Goal: Transaction & Acquisition: Purchase product/service

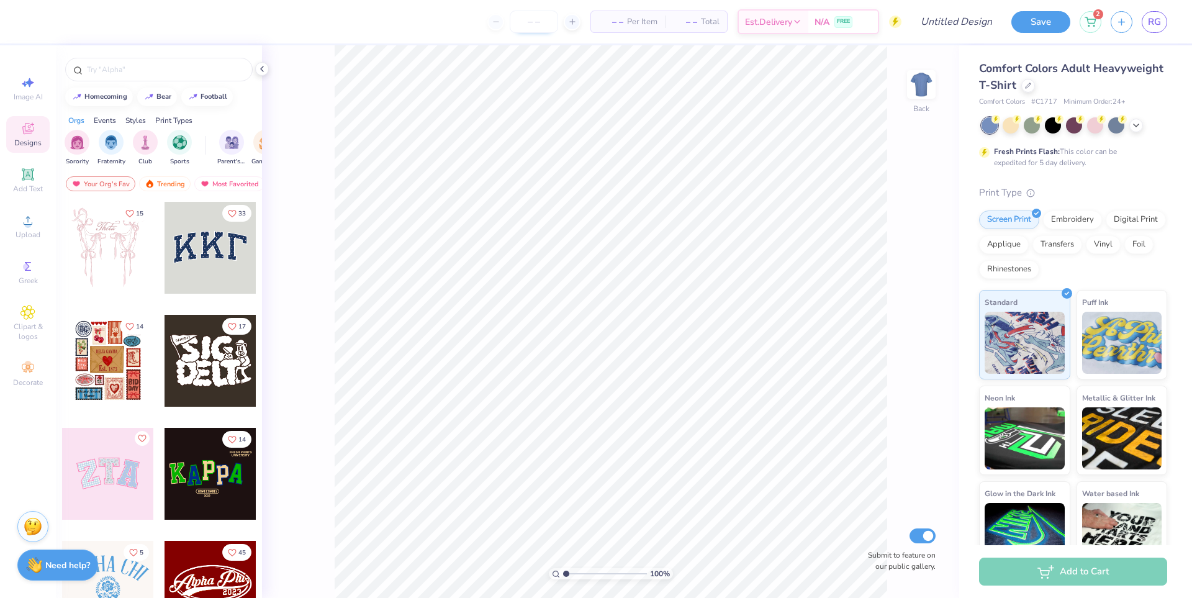
click at [521, 24] on input "number" at bounding box center [534, 22] width 48 height 22
click at [574, 23] on div at bounding box center [572, 22] width 17 height 17
type input "12"
click at [1092, 20] on icon at bounding box center [1089, 20] width 11 height 10
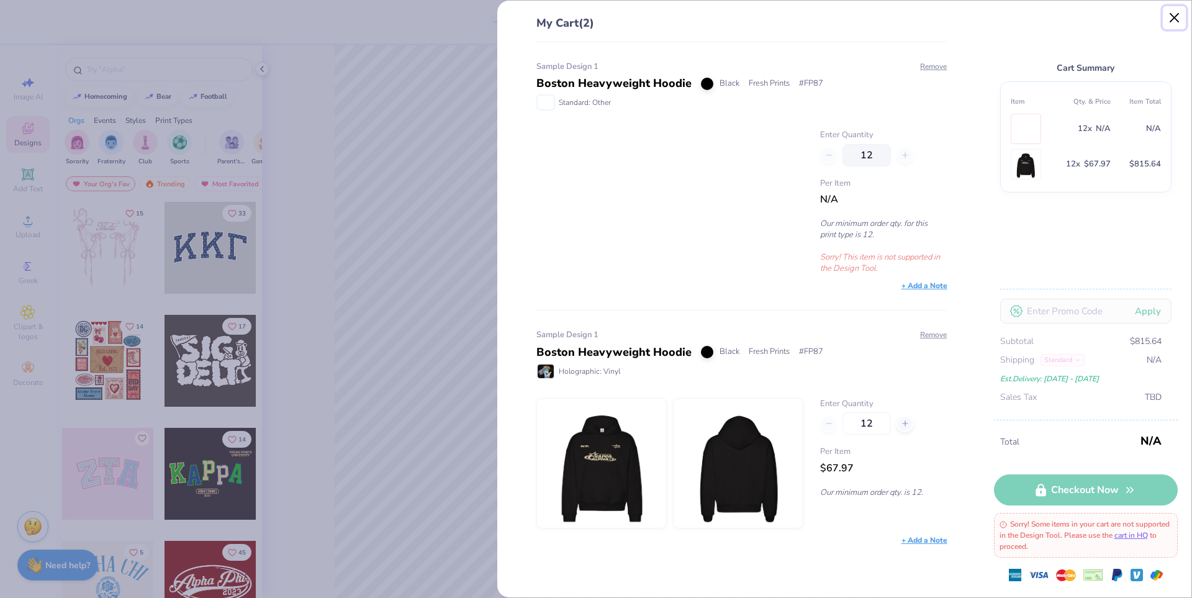
click at [1171, 19] on button "Close" at bounding box center [1175, 18] width 24 height 24
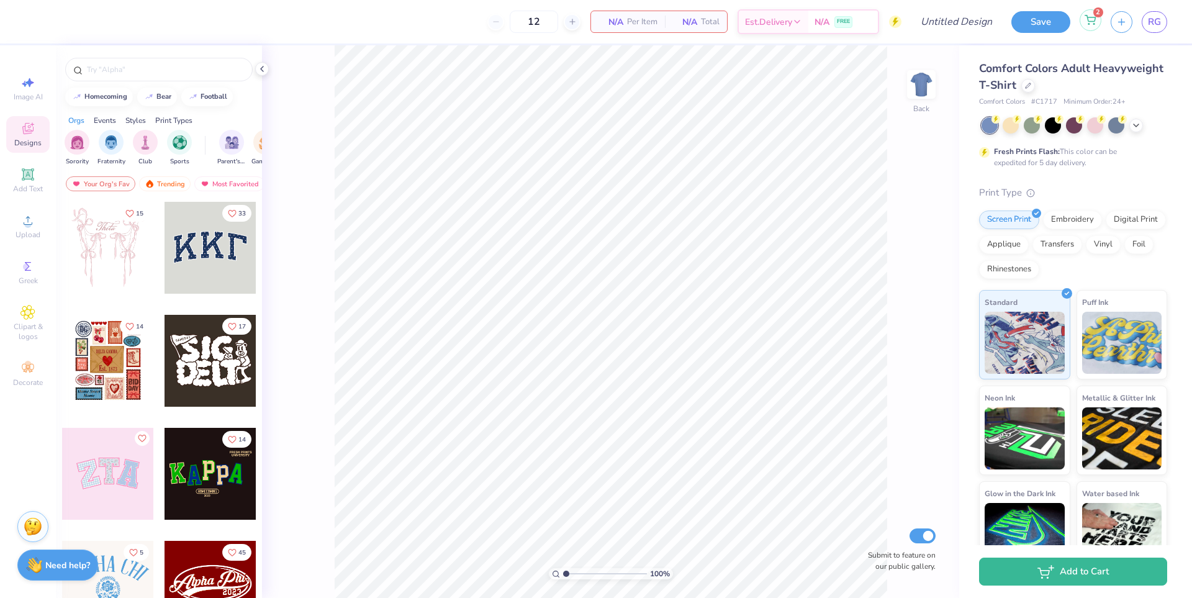
click at [1085, 25] on div "2" at bounding box center [1090, 20] width 22 height 22
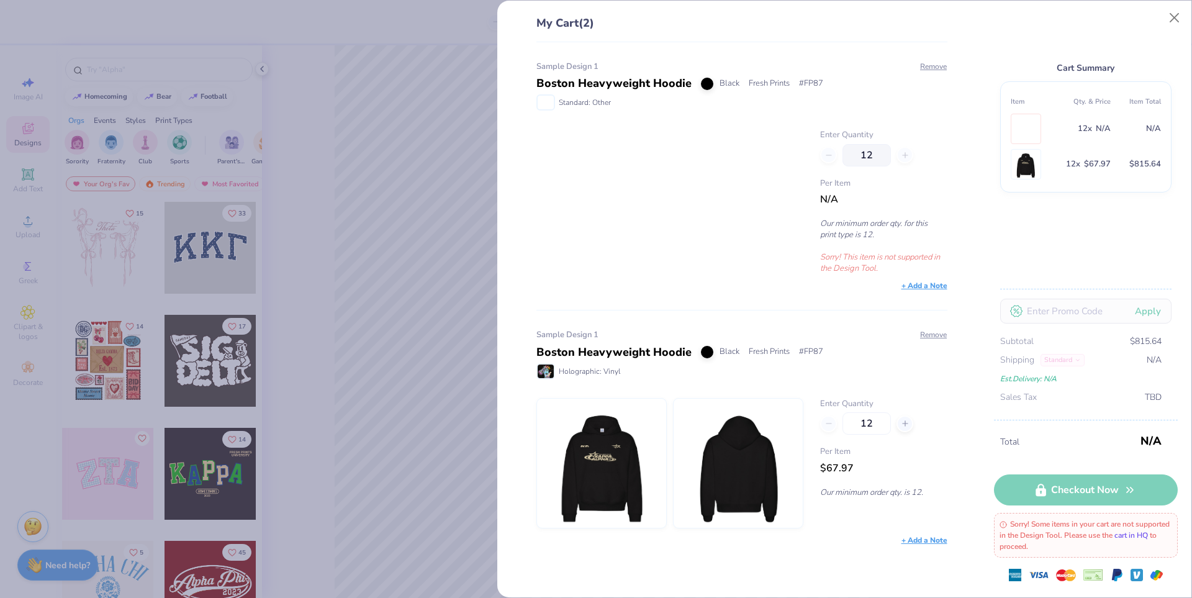
click at [1148, 536] on link "cart in HQ" at bounding box center [1131, 535] width 34 height 10
drag, startPoint x: 1146, startPoint y: 361, endPoint x: 1158, endPoint y: 361, distance: 12.4
click at [1158, 361] on span "N/A" at bounding box center [1153, 360] width 15 height 14
click at [1046, 377] on div "Est. Delivery: [DATE] - [DATE]" at bounding box center [1080, 379] width 161 height 14
click at [444, 277] on div "My Cart (2) Sample Design 1 Boston Heavyweight Hoodie Black Fresh Prints # FP87…" at bounding box center [596, 299] width 1192 height 598
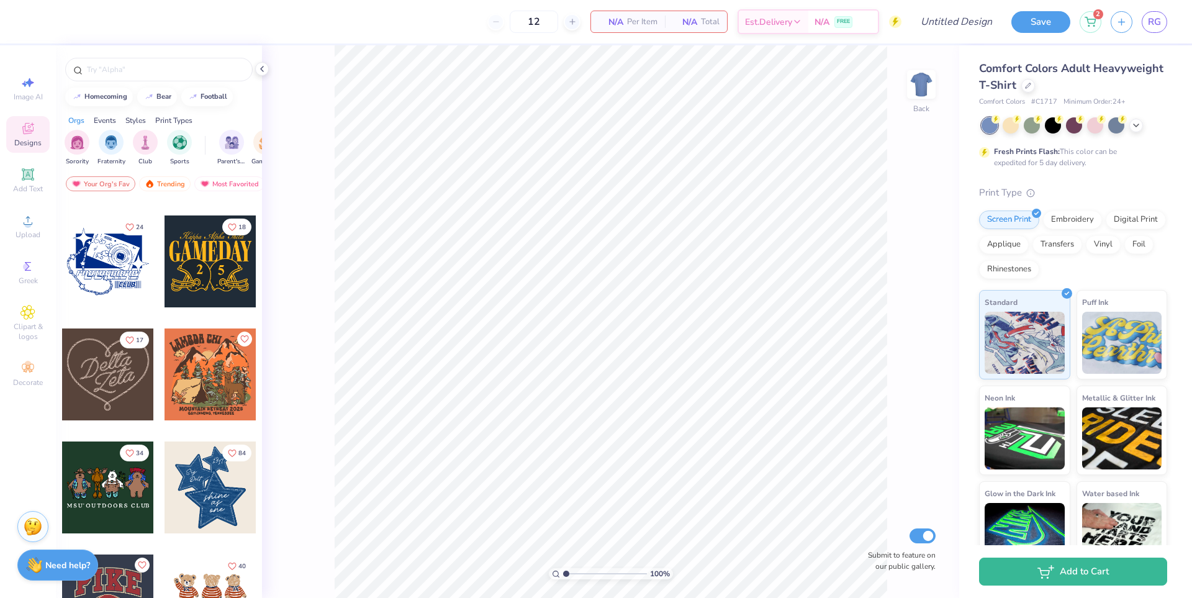
scroll to position [559, 0]
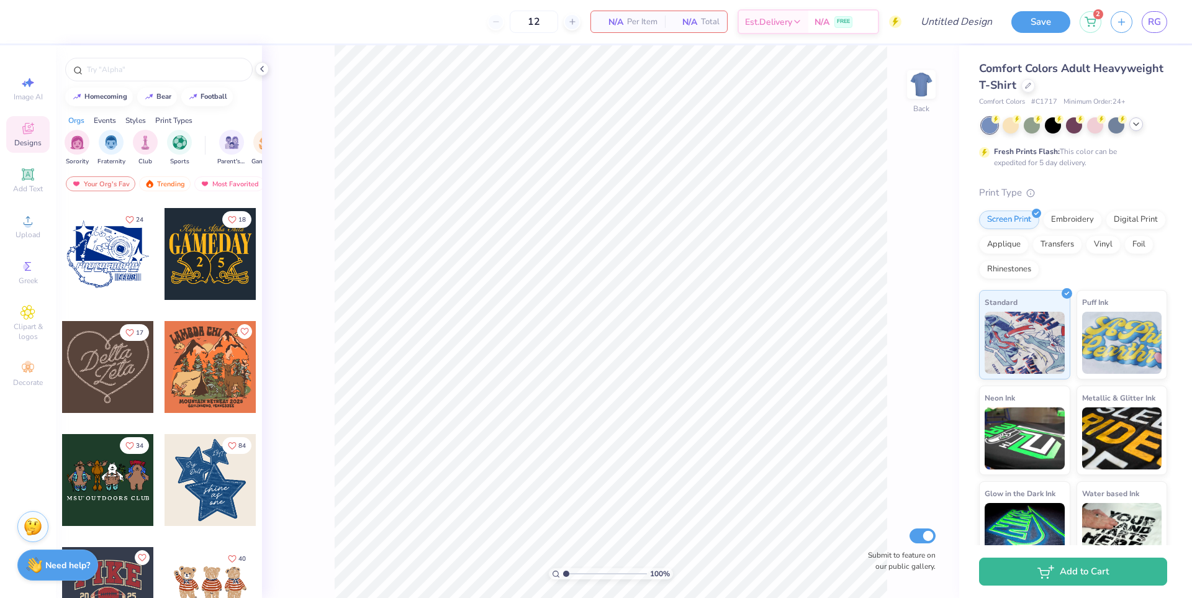
click at [1137, 125] on icon at bounding box center [1136, 124] width 10 height 10
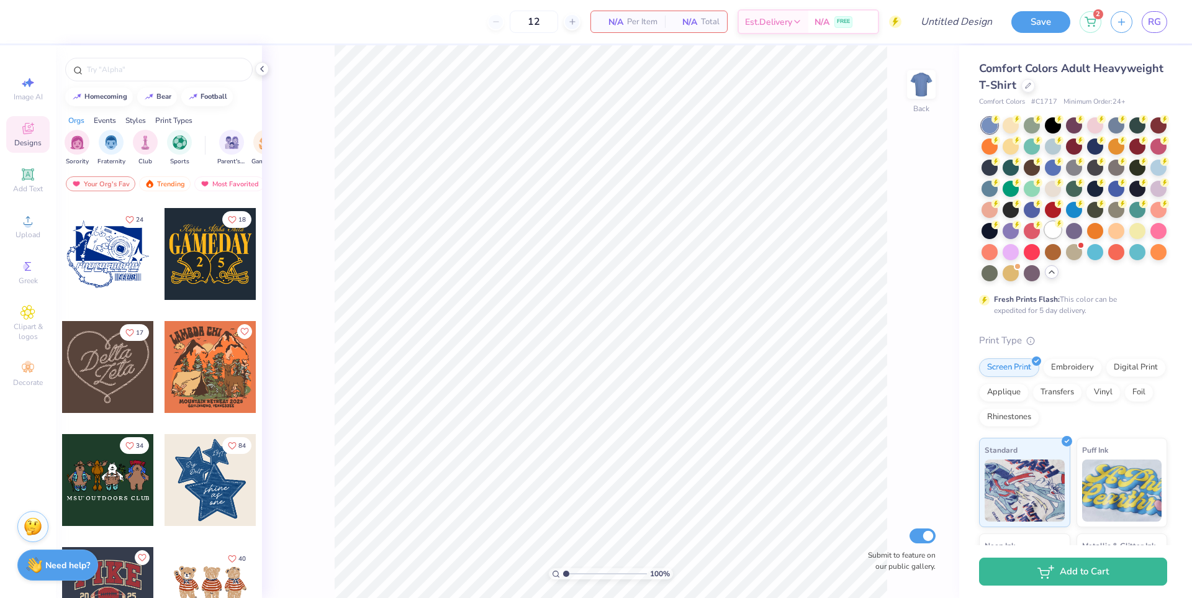
click at [1045, 238] on div at bounding box center [1053, 230] width 16 height 16
click at [1129, 238] on div at bounding box center [1137, 230] width 16 height 16
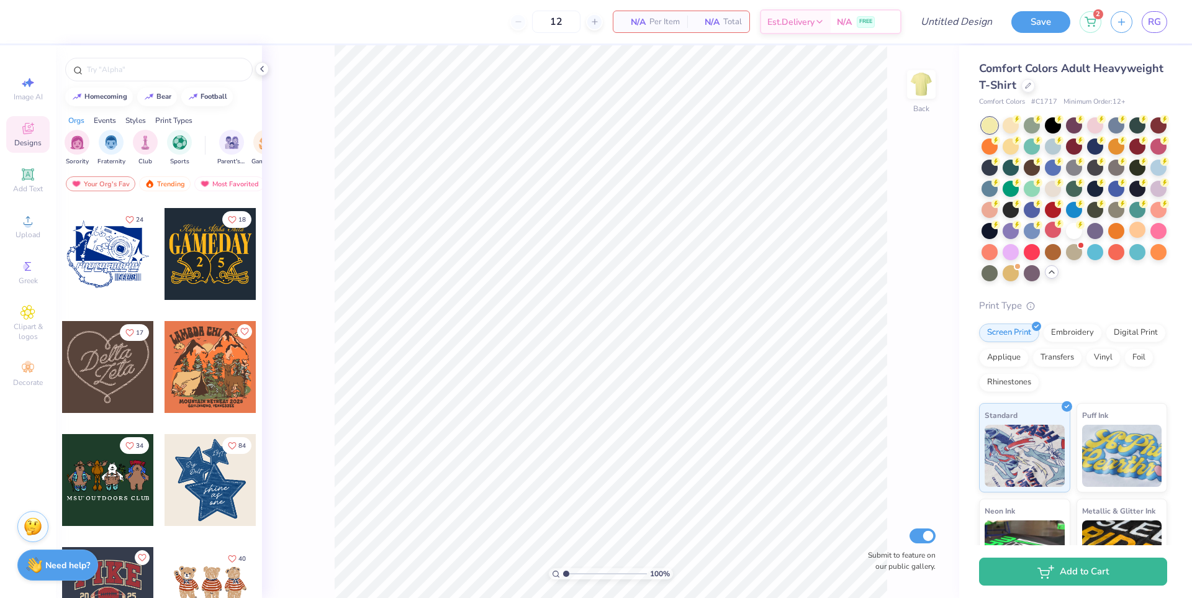
click at [220, 489] on div at bounding box center [210, 480] width 92 height 92
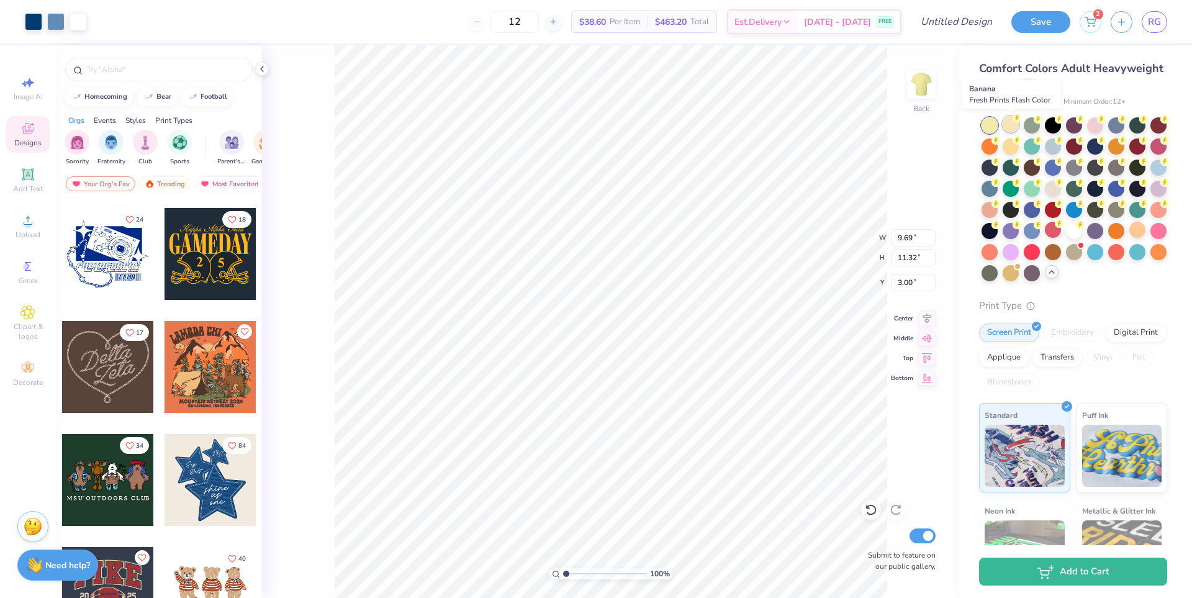
click at [1009, 127] on div at bounding box center [1010, 124] width 16 height 16
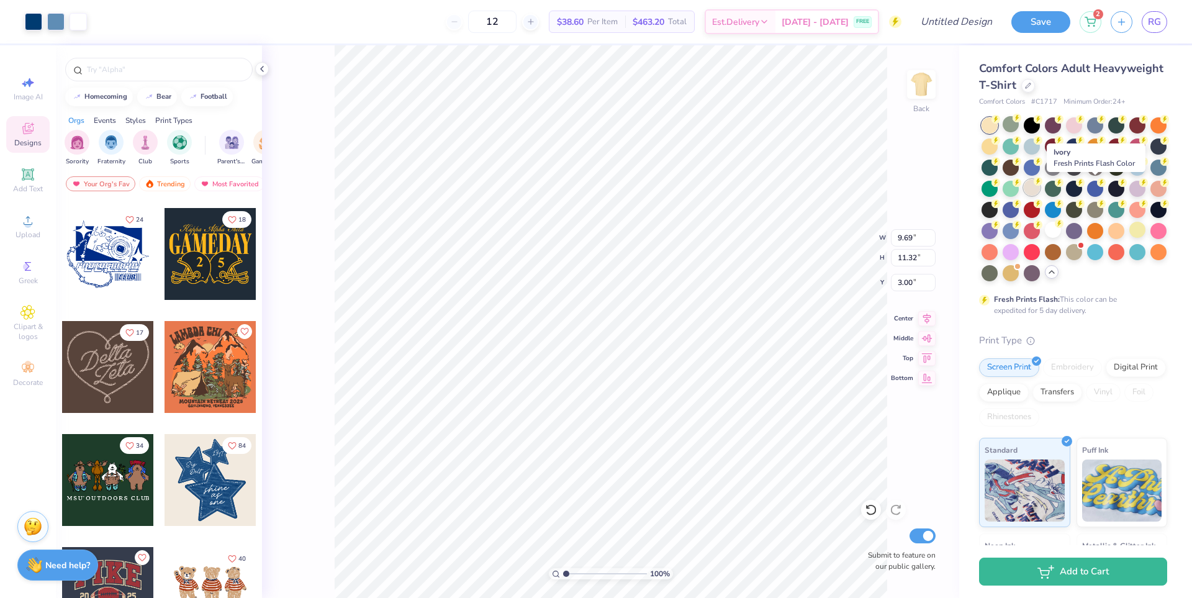
click at [1042, 182] on circle at bounding box center [1038, 181] width 9 height 9
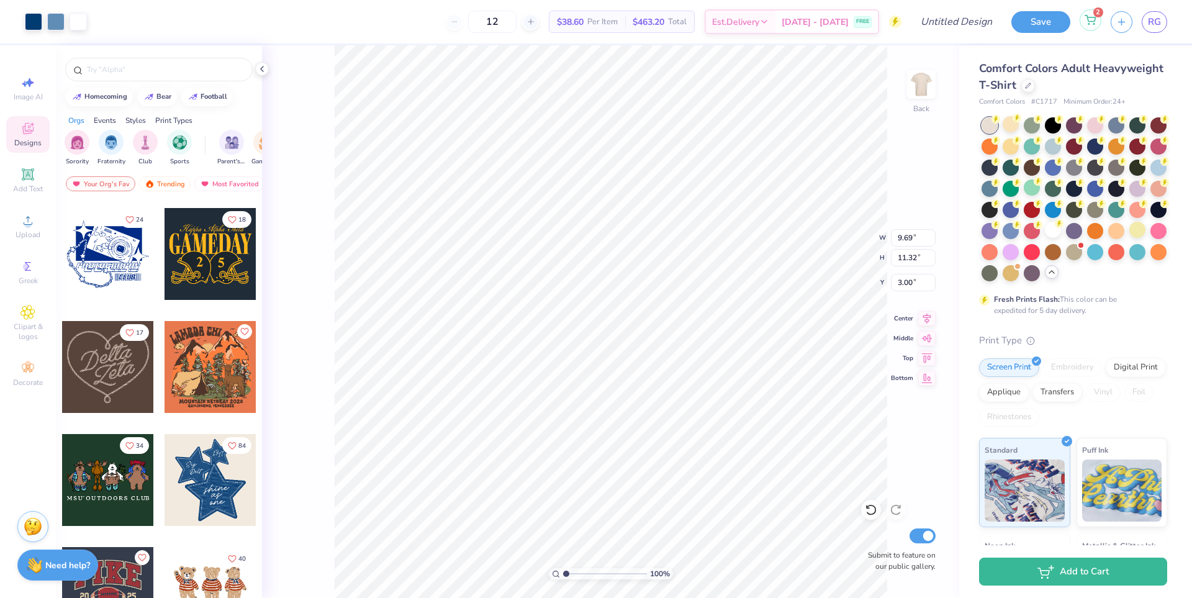
click at [1082, 22] on div "2" at bounding box center [1090, 20] width 22 height 22
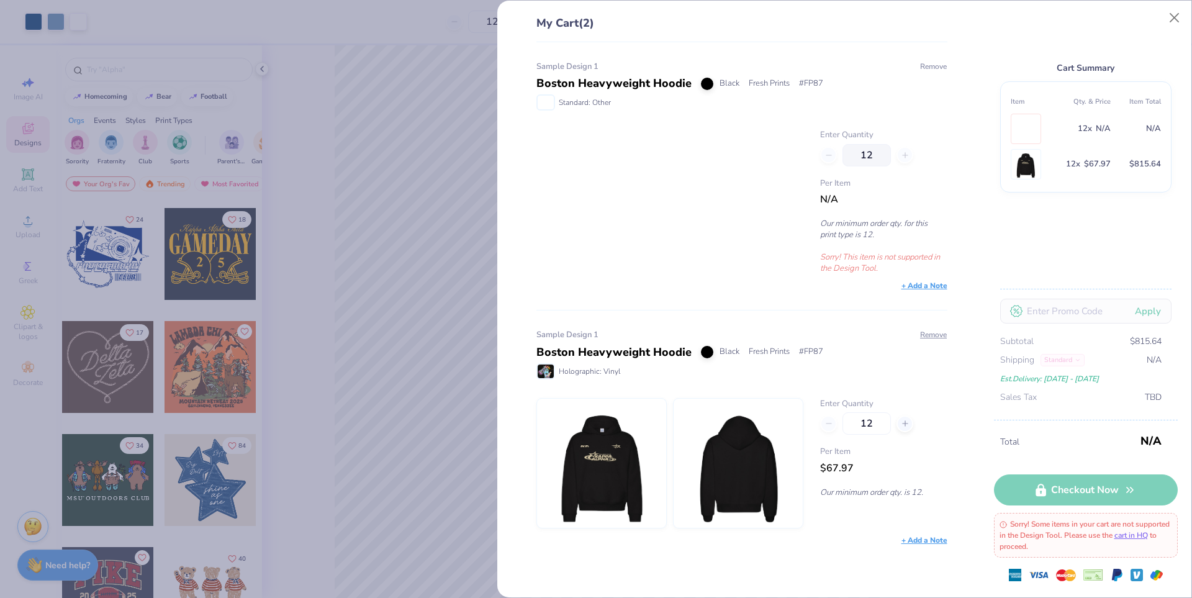
click at [940, 67] on button "Remove" at bounding box center [933, 66] width 28 height 11
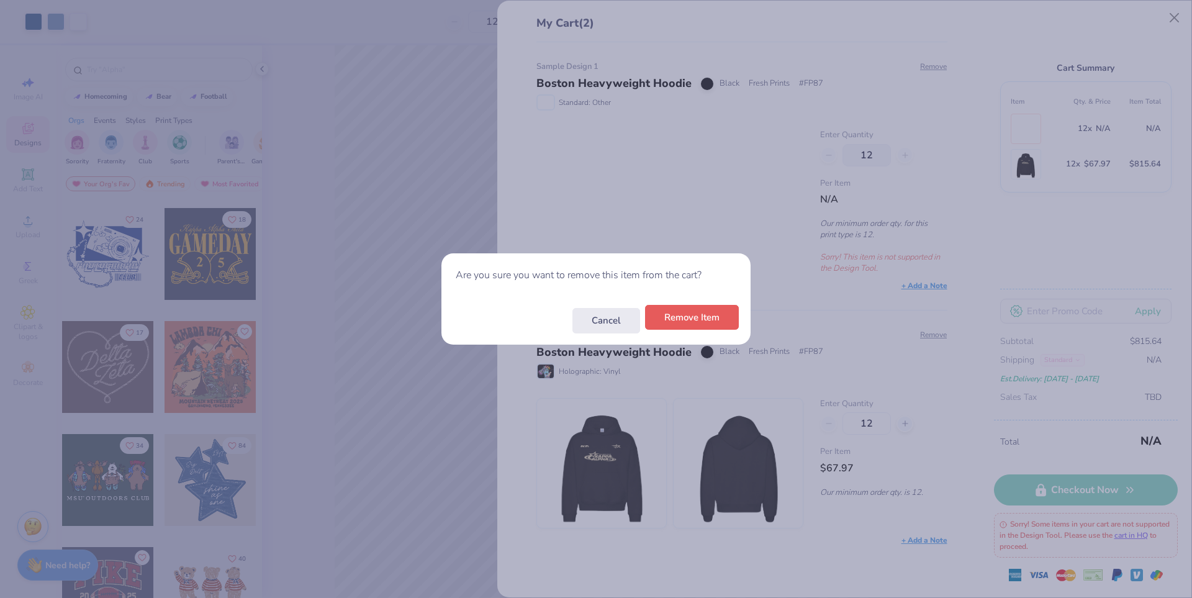
click at [709, 316] on button "Remove Item" at bounding box center [692, 317] width 94 height 25
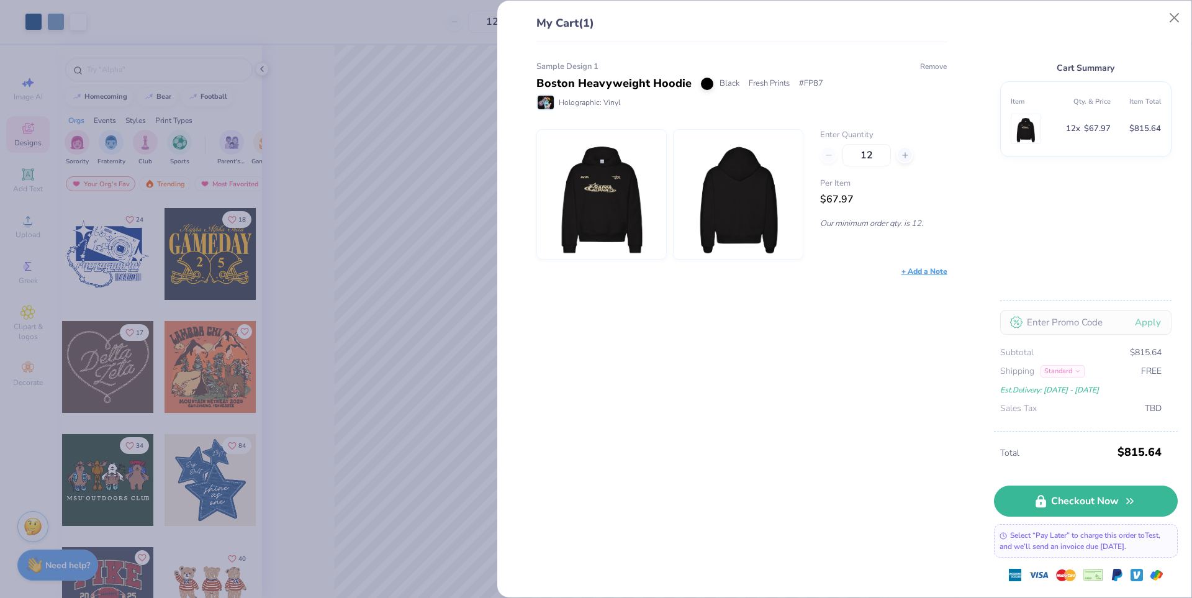
click at [939, 66] on button "Remove" at bounding box center [933, 66] width 28 height 11
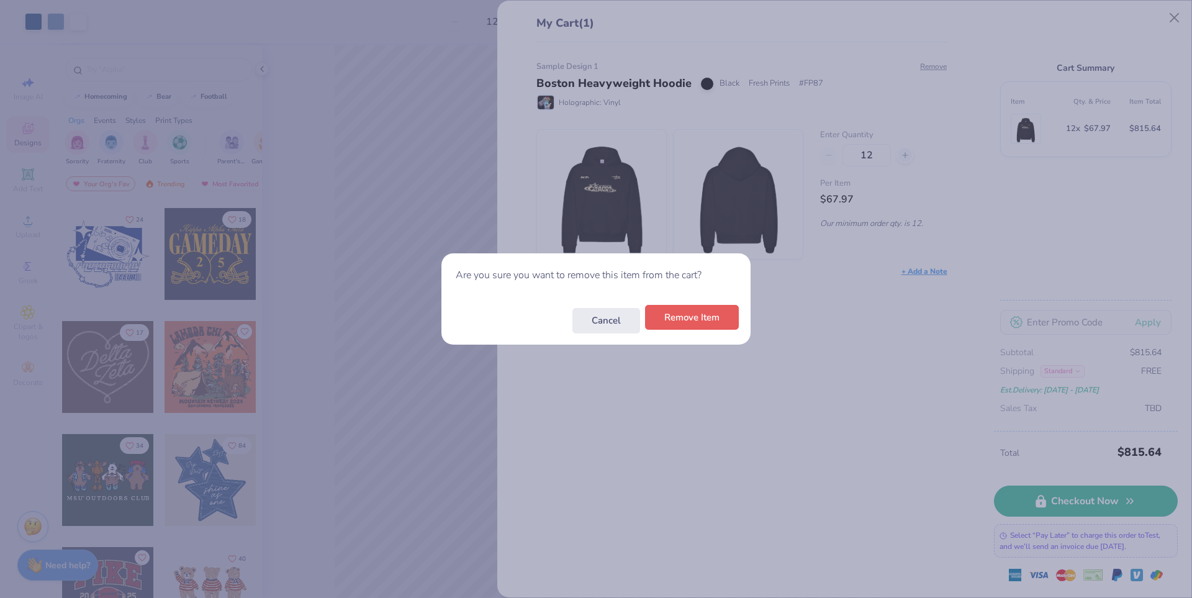
click at [727, 322] on button "Remove Item" at bounding box center [692, 317] width 94 height 25
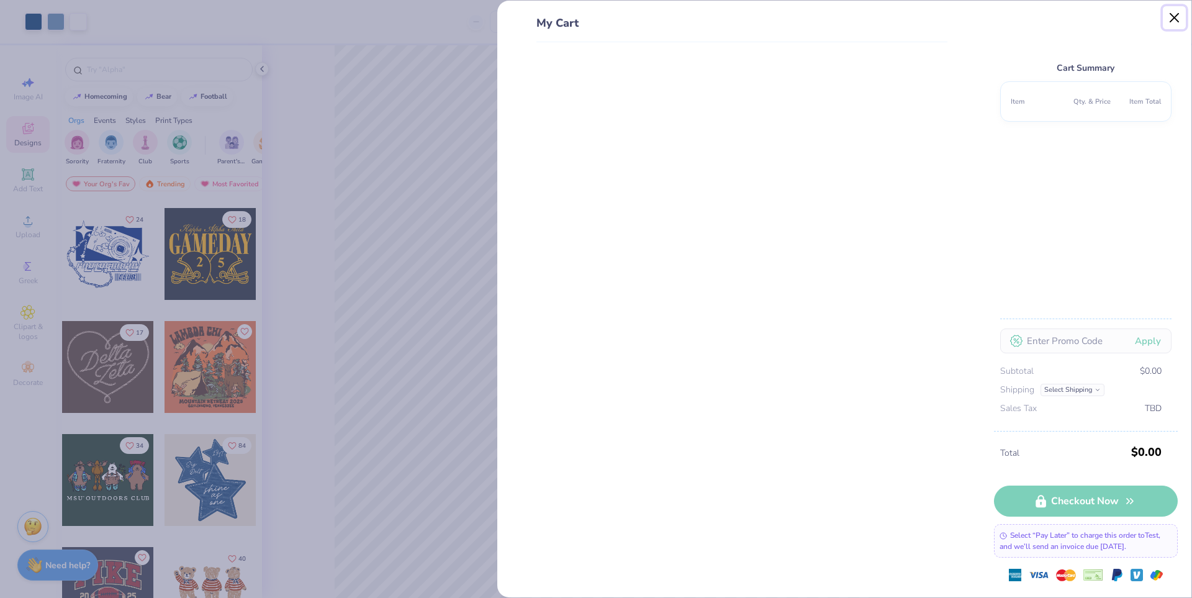
click at [1168, 24] on button "Close" at bounding box center [1175, 18] width 24 height 24
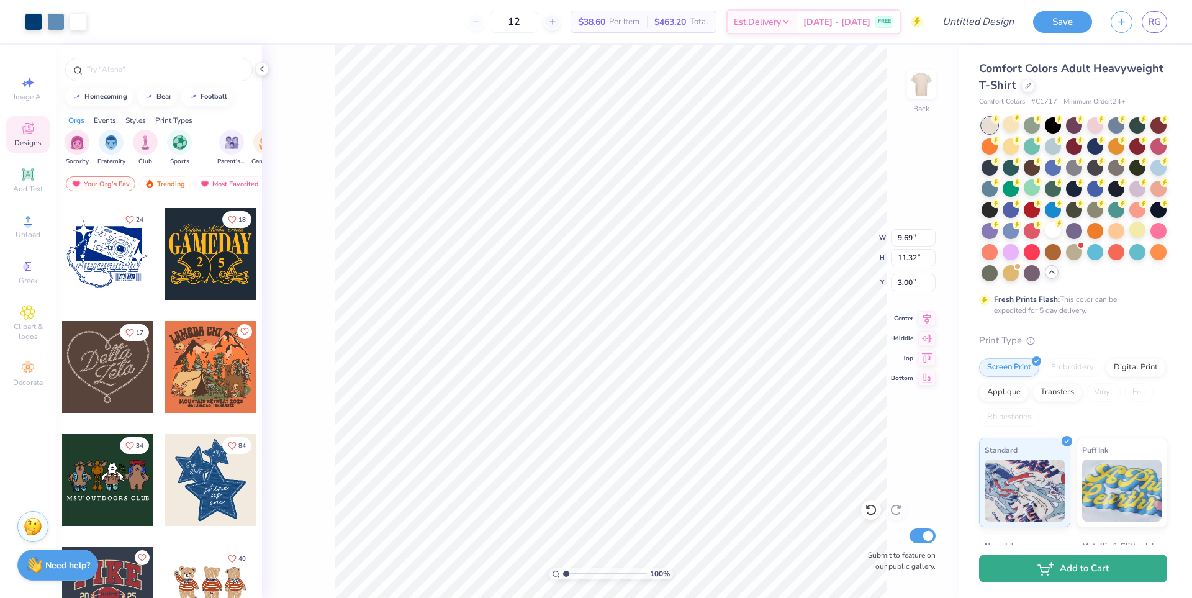
click at [1035, 575] on button "Add to Cart" at bounding box center [1073, 568] width 188 height 28
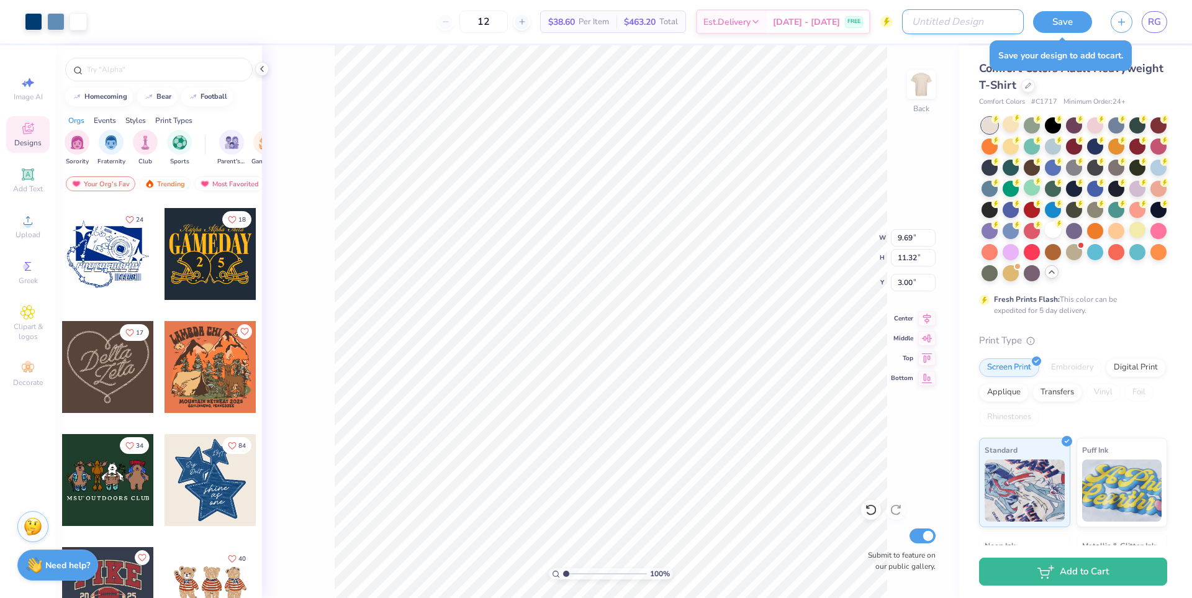
click at [987, 25] on input "Design Title" at bounding box center [963, 21] width 122 height 25
type input "Sample"
click at [1057, 16] on button "Save" at bounding box center [1062, 20] width 59 height 22
